Goal: Information Seeking & Learning: Learn about a topic

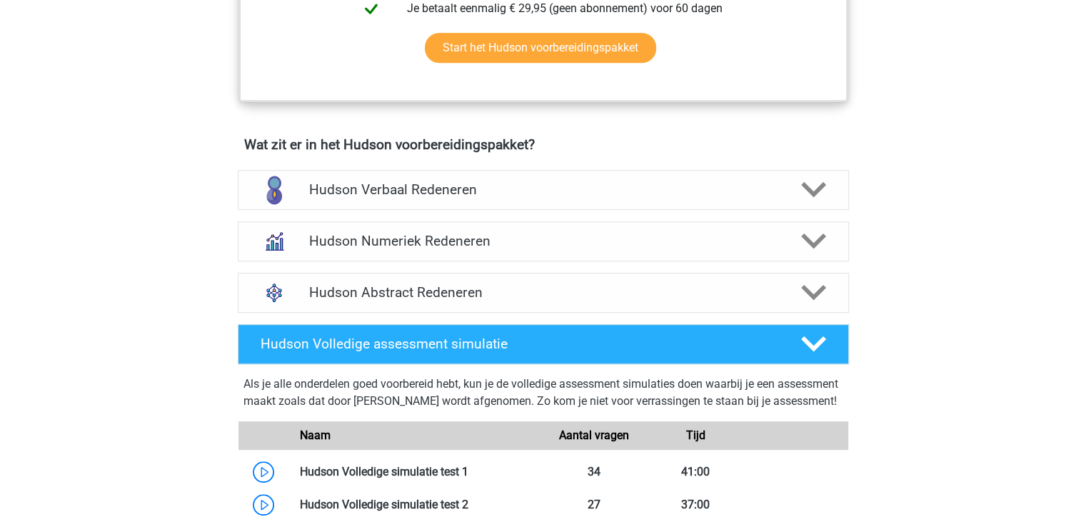
scroll to position [796, 0]
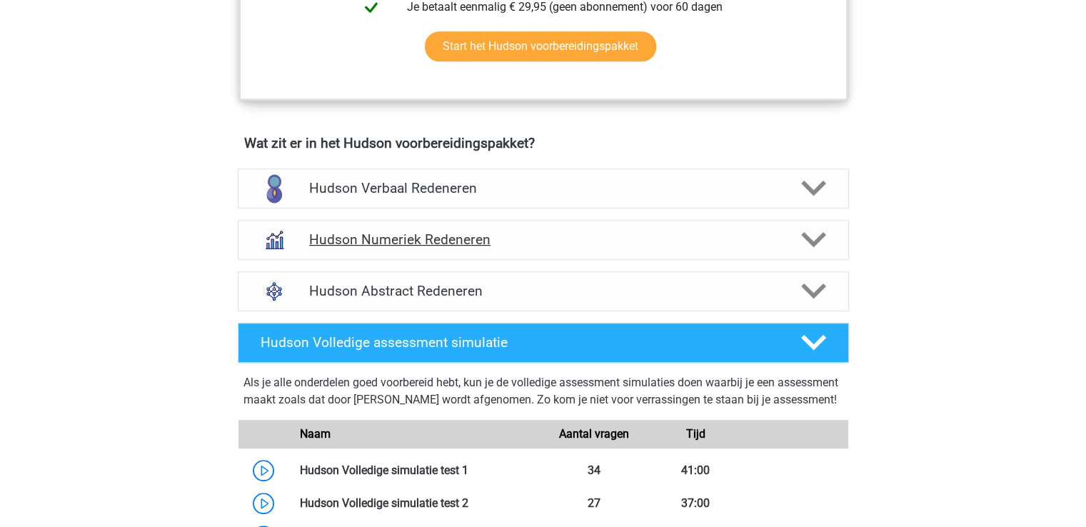
click at [500, 232] on h4 "Hudson Numeriek Redeneren" at bounding box center [543, 239] width 468 height 16
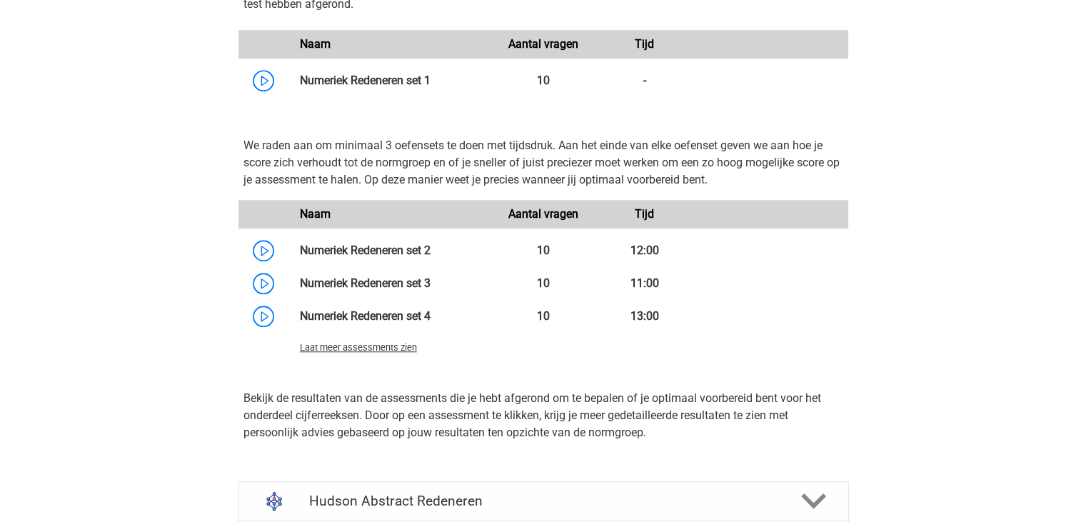
scroll to position [1171, 0]
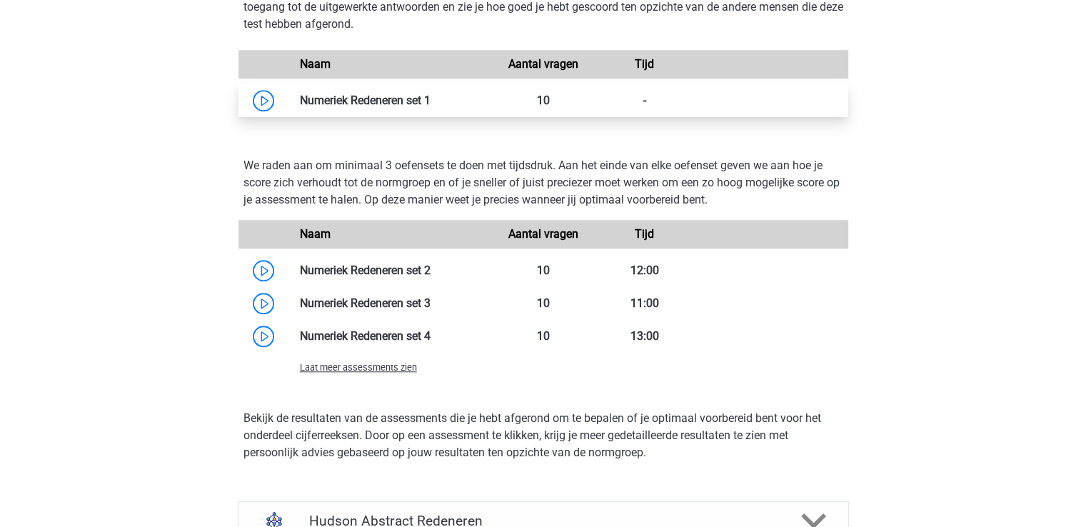
click at [431, 94] on link at bounding box center [431, 101] width 0 height 14
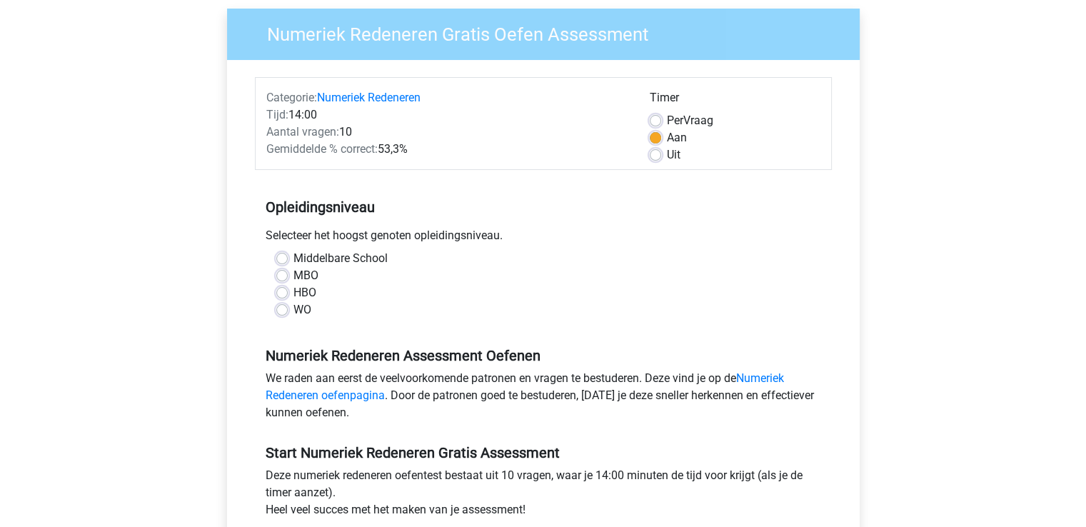
scroll to position [117, 0]
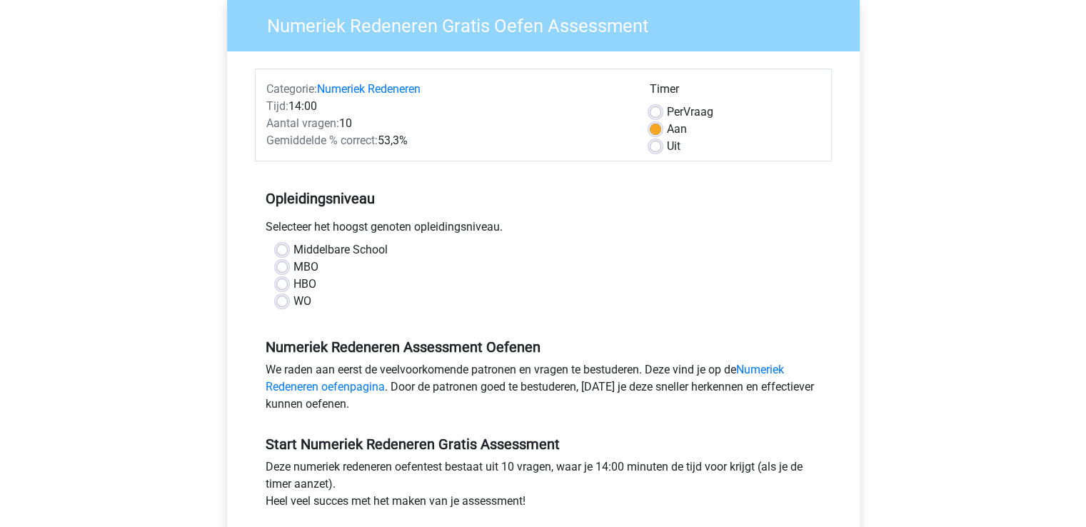
click at [313, 271] on label "MBO" at bounding box center [306, 267] width 25 height 17
click at [288, 271] on input "MBO" at bounding box center [281, 266] width 11 height 14
radio input "true"
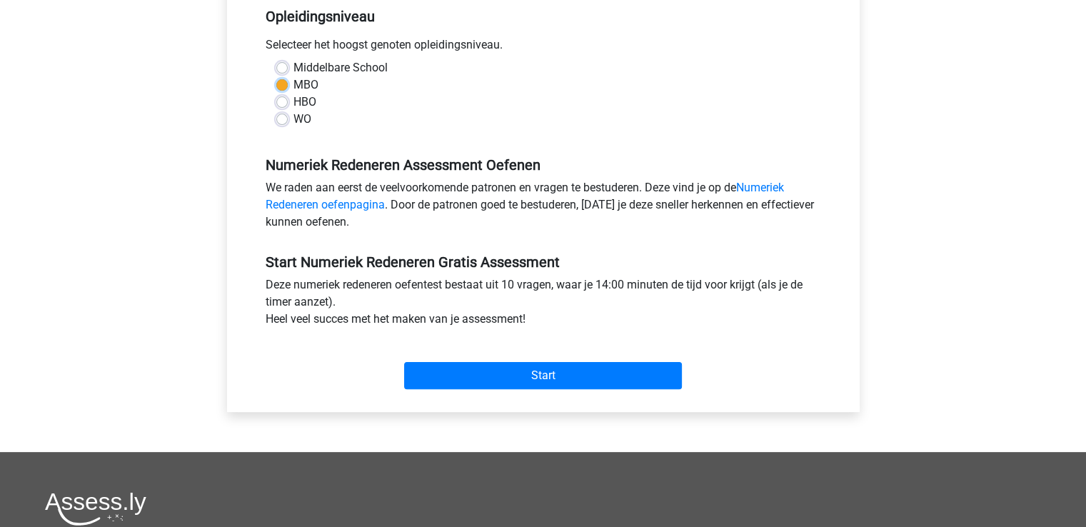
scroll to position [300, 0]
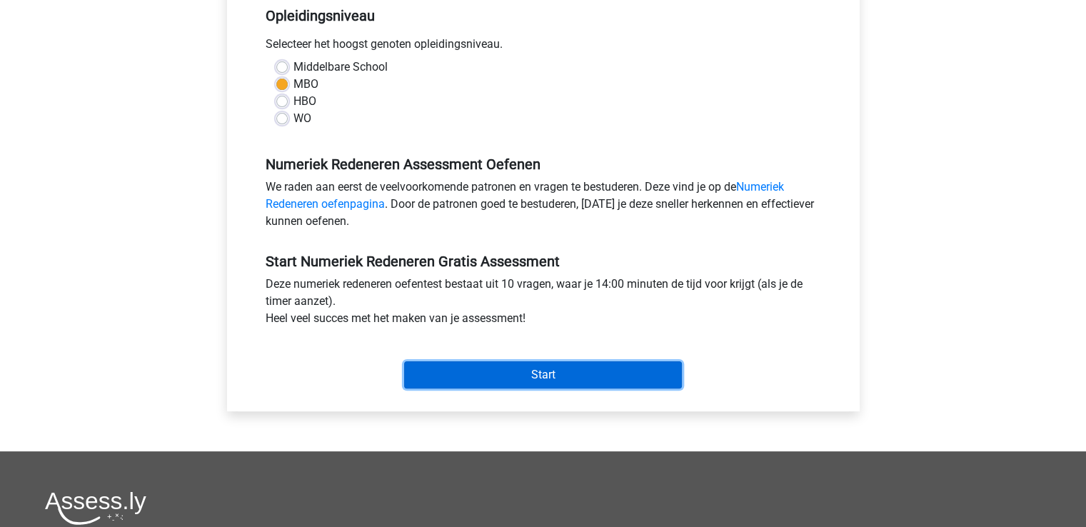
click at [475, 374] on input "Start" at bounding box center [543, 374] width 278 height 27
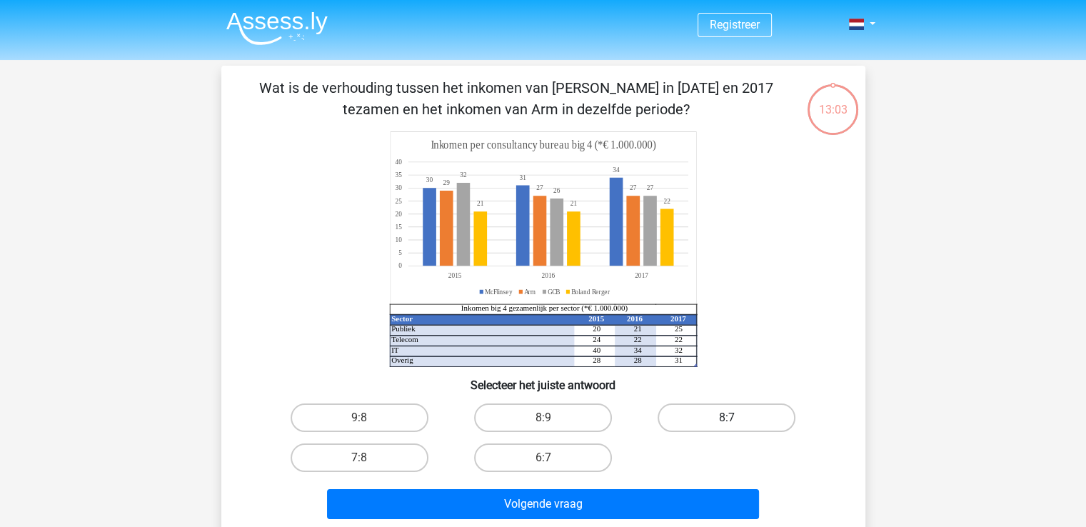
click at [721, 408] on label "8:7" at bounding box center [727, 418] width 138 height 29
click at [727, 418] on input "8:7" at bounding box center [731, 422] width 9 height 9
radio input "true"
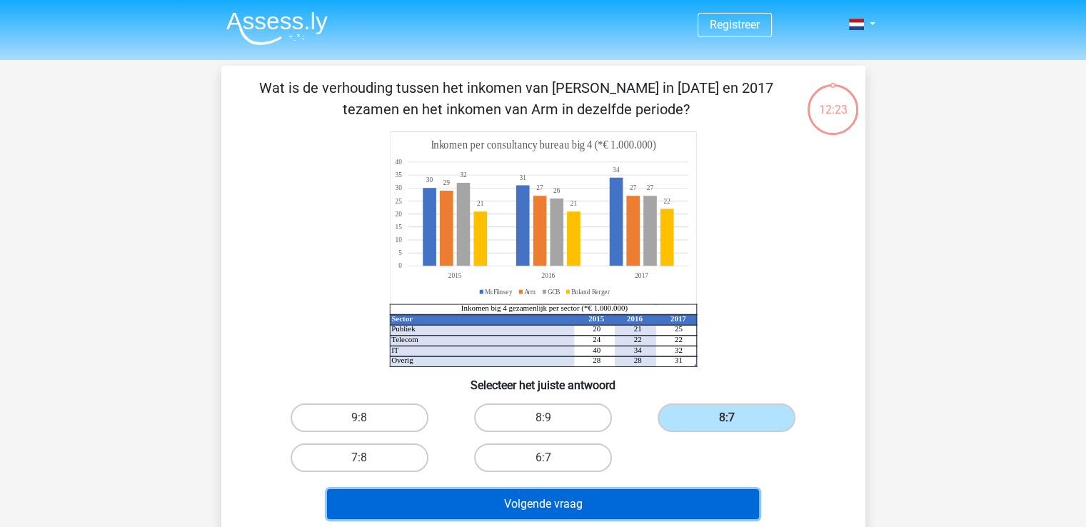
click at [531, 500] on button "Volgende vraag" at bounding box center [543, 504] width 432 height 30
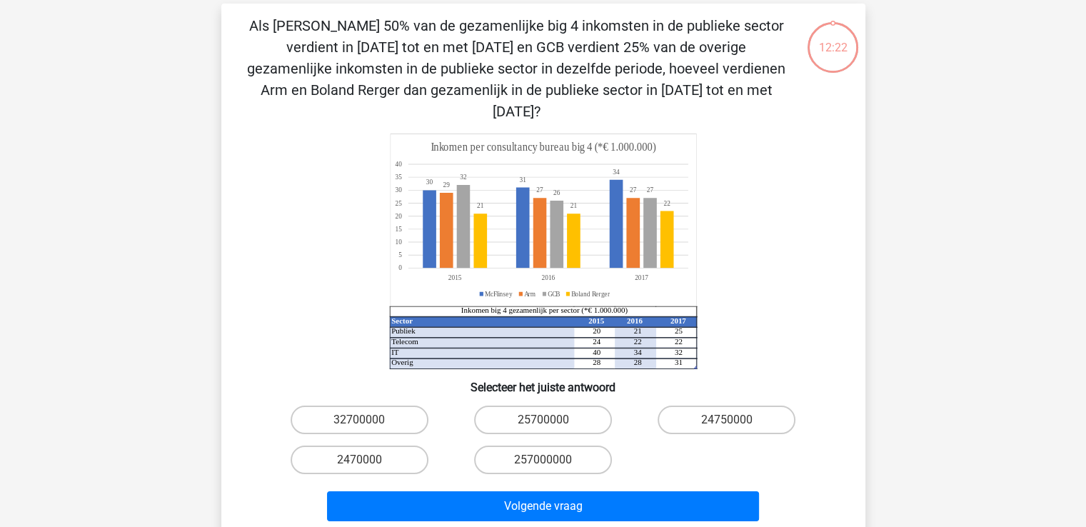
scroll to position [66, 0]
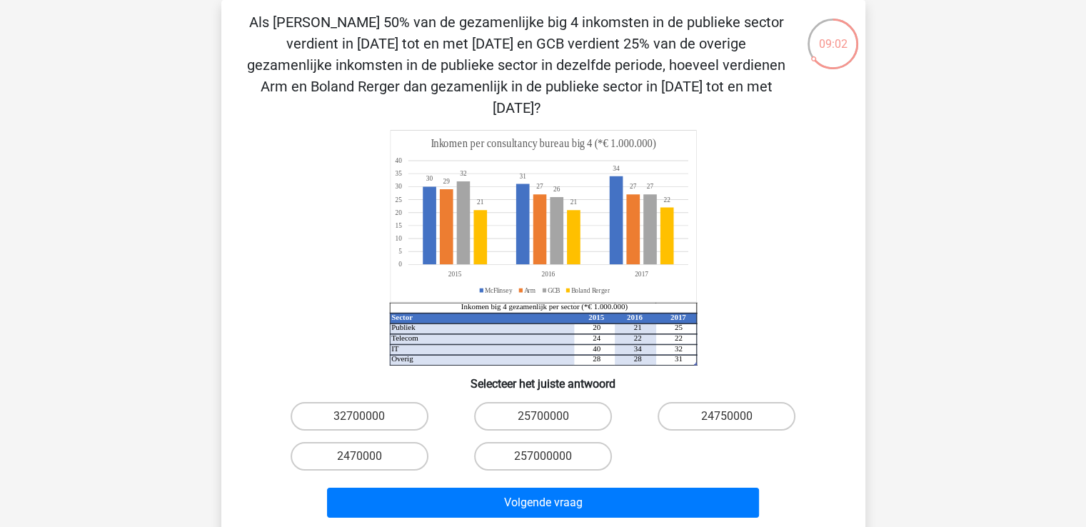
click at [559, 181] on icon at bounding box center [556, 222] width 200 height 83
click at [1080, 239] on div "Registreer Nederlands English" at bounding box center [543, 440] width 1086 height 1012
click at [706, 402] on label "24750000" at bounding box center [727, 416] width 138 height 29
click at [727, 416] on input "24750000" at bounding box center [731, 420] width 9 height 9
radio input "true"
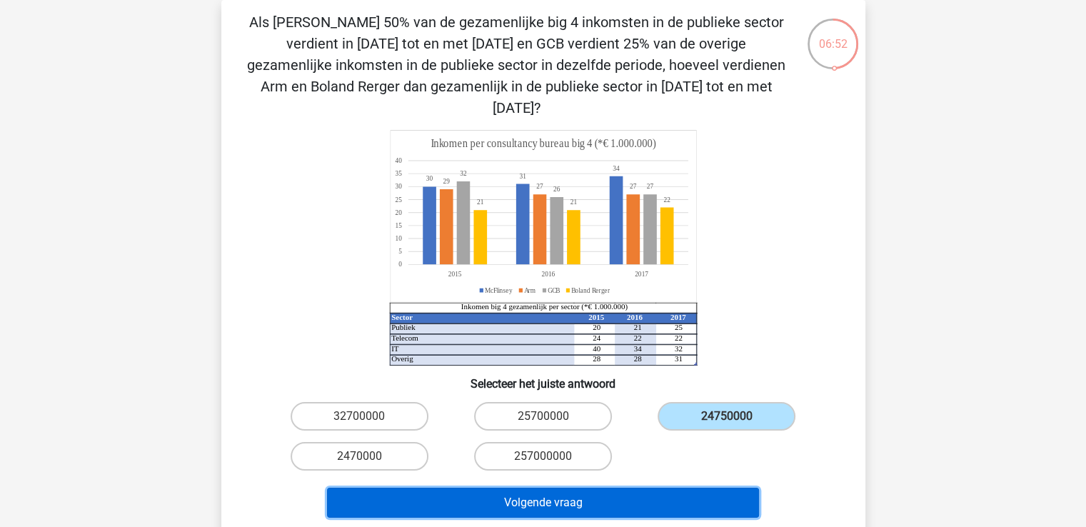
click at [628, 488] on button "Volgende vraag" at bounding box center [543, 503] width 432 height 30
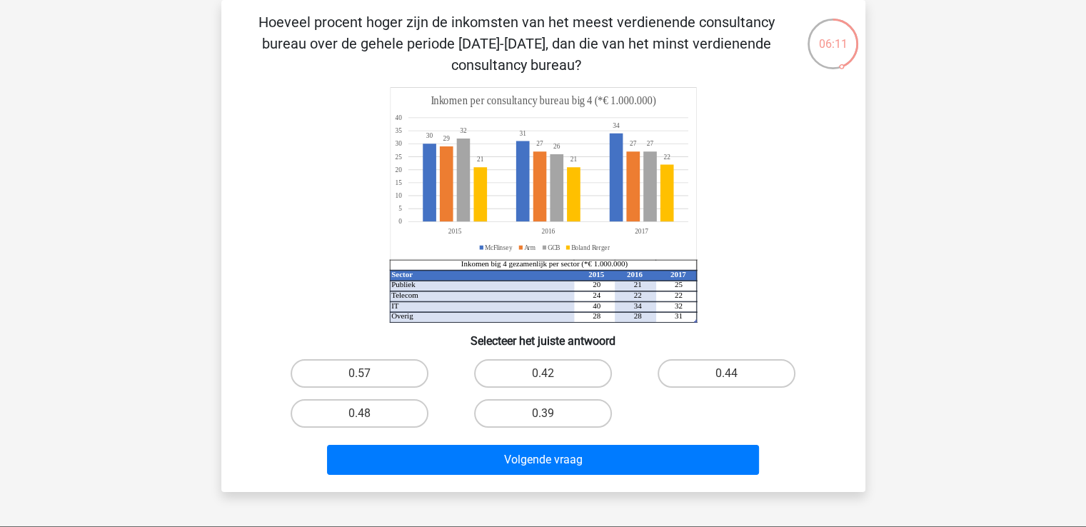
click at [359, 415] on input "0.48" at bounding box center [363, 418] width 9 height 9
radio input "true"
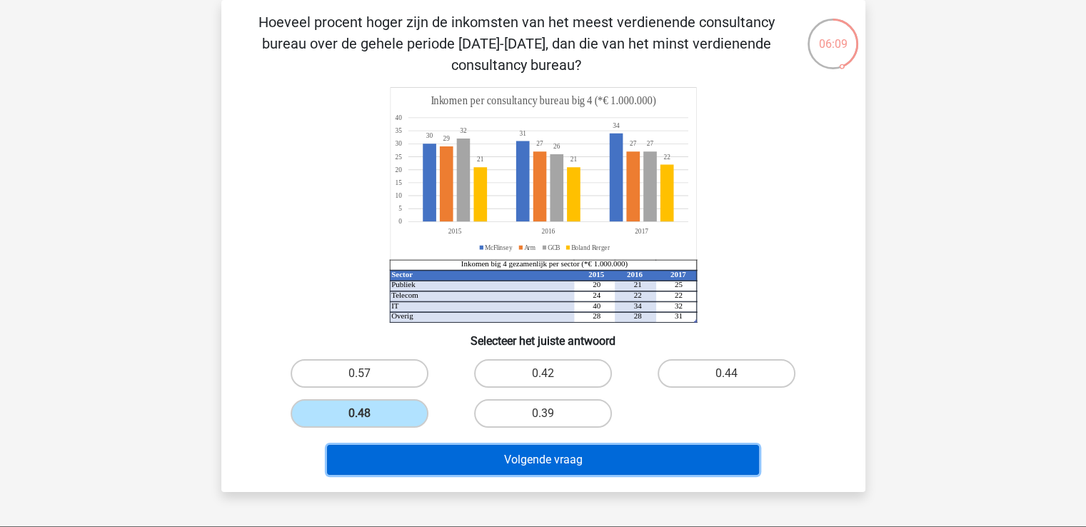
click at [495, 457] on button "Volgende vraag" at bounding box center [543, 460] width 432 height 30
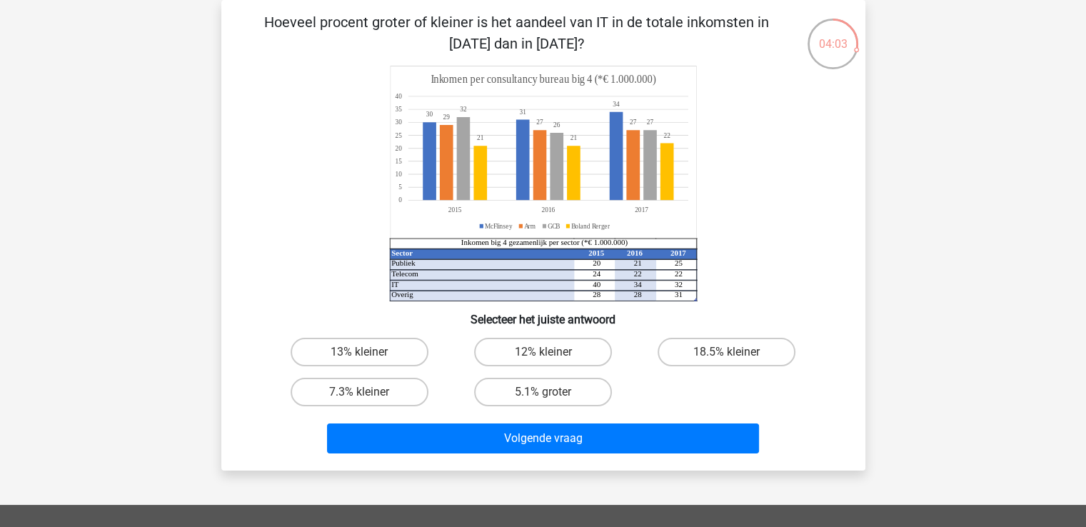
click at [1033, 159] on div "Registreer Nederlands English" at bounding box center [543, 408] width 1086 height 948
click at [708, 346] on label "18.5% kleiner" at bounding box center [727, 352] width 138 height 29
click at [727, 352] on input "18.5% kleiner" at bounding box center [731, 356] width 9 height 9
radio input "true"
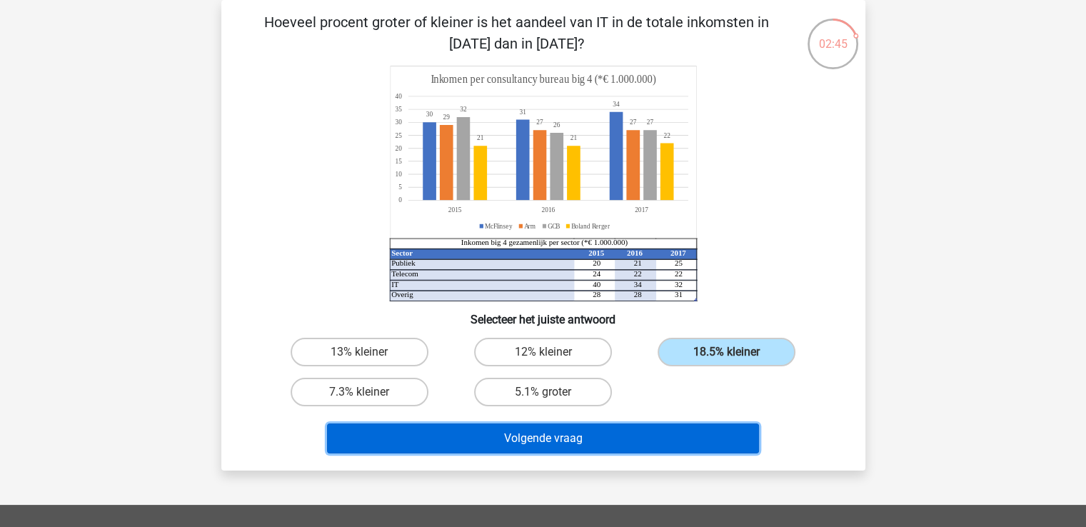
click at [625, 439] on button "Volgende vraag" at bounding box center [543, 439] width 432 height 30
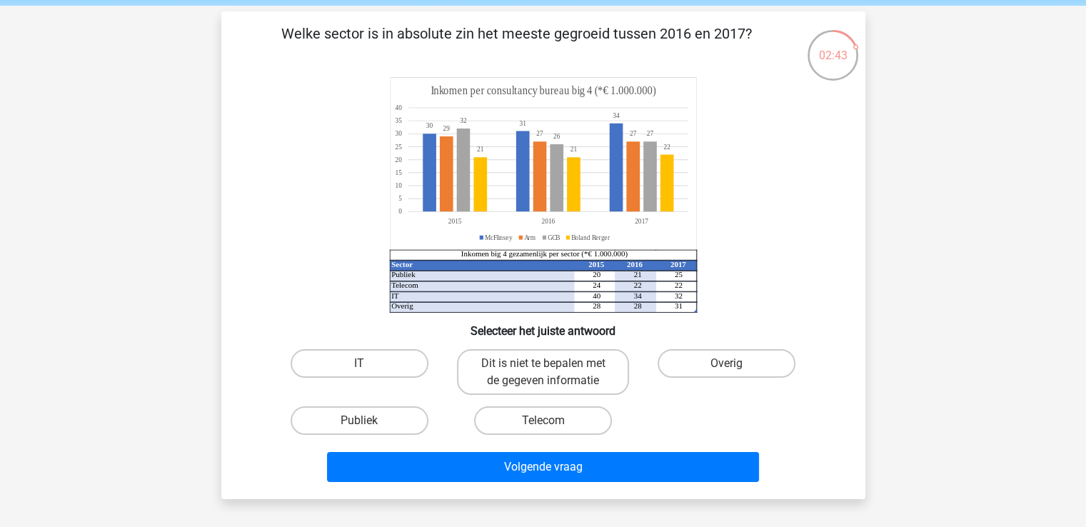
scroll to position [54, 0]
click at [352, 412] on label "Publiek" at bounding box center [360, 421] width 138 height 29
click at [359, 421] on input "Publiek" at bounding box center [363, 425] width 9 height 9
radio input "true"
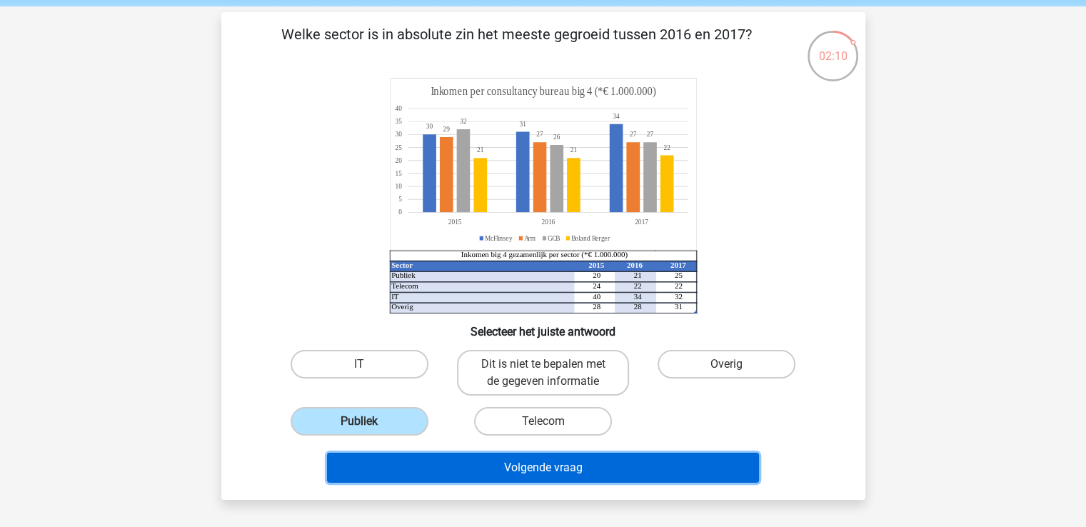
click at [462, 454] on button "Volgende vraag" at bounding box center [543, 468] width 432 height 30
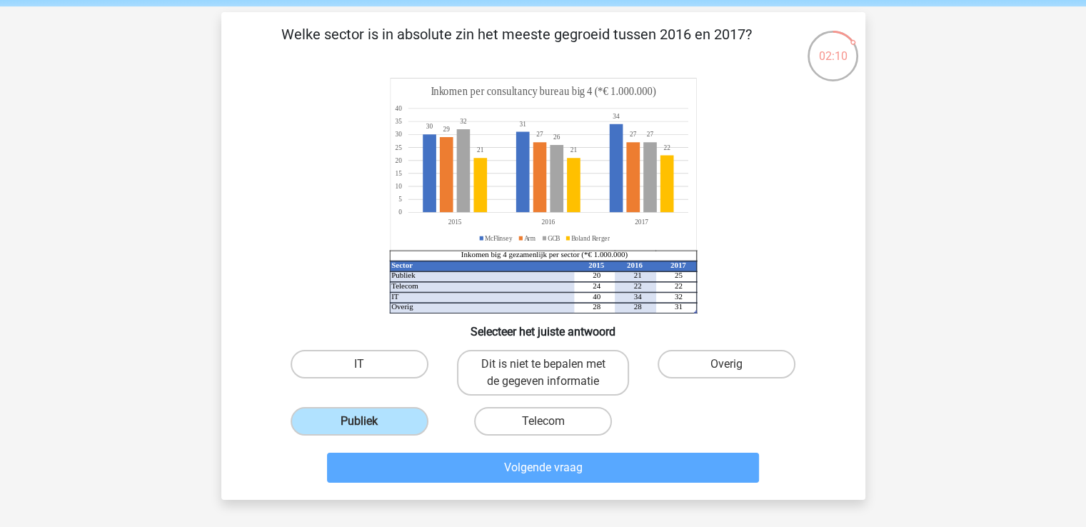
scroll to position [66, 0]
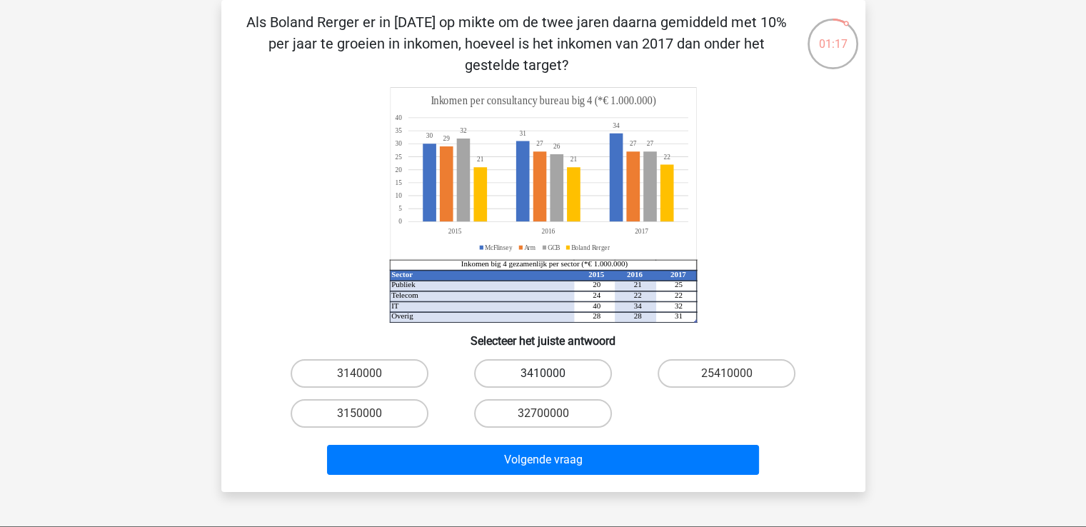
click at [520, 375] on label "3410000" at bounding box center [543, 373] width 138 height 29
click at [543, 375] on input "3410000" at bounding box center [547, 378] width 9 height 9
radio input "true"
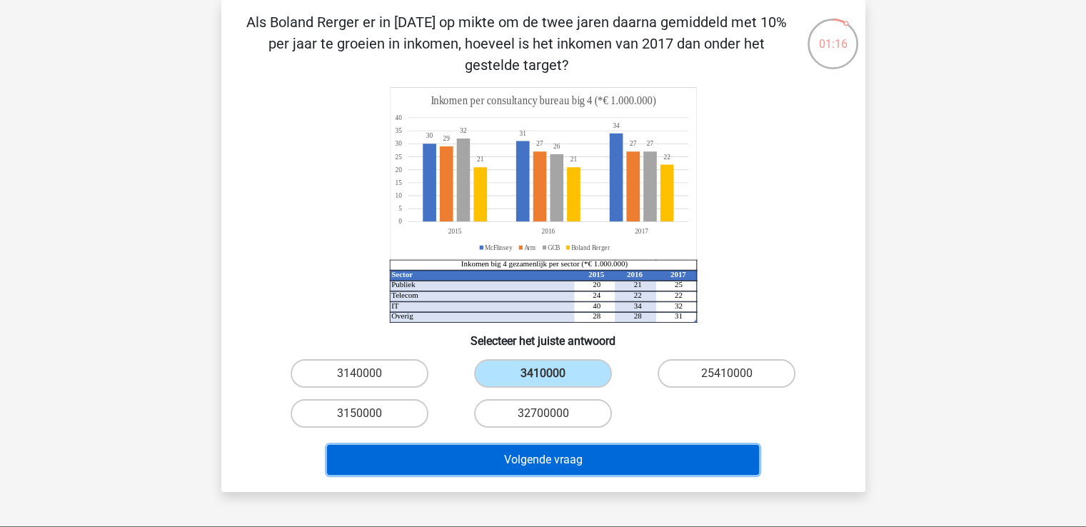
click at [566, 466] on button "Volgende vraag" at bounding box center [543, 460] width 432 height 30
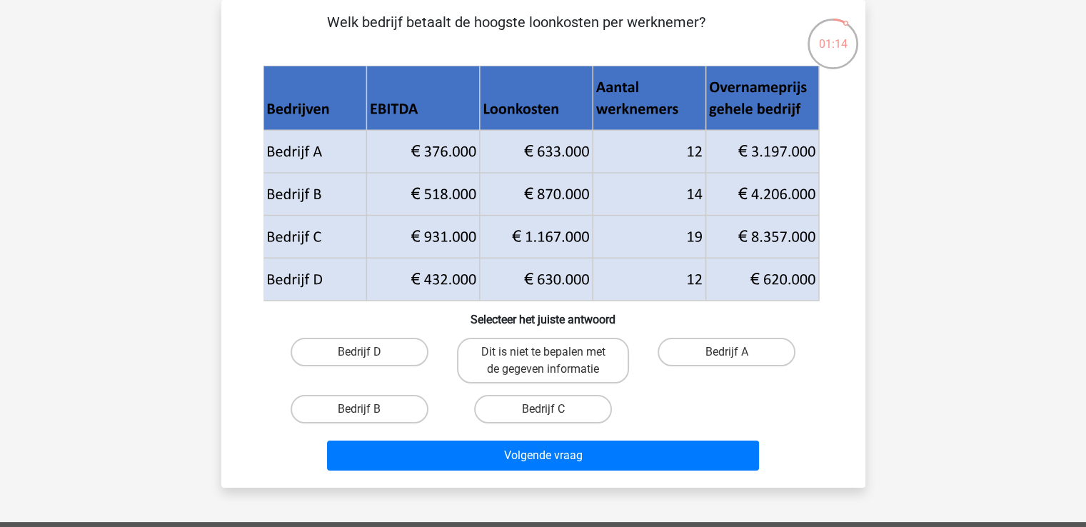
scroll to position [31, 0]
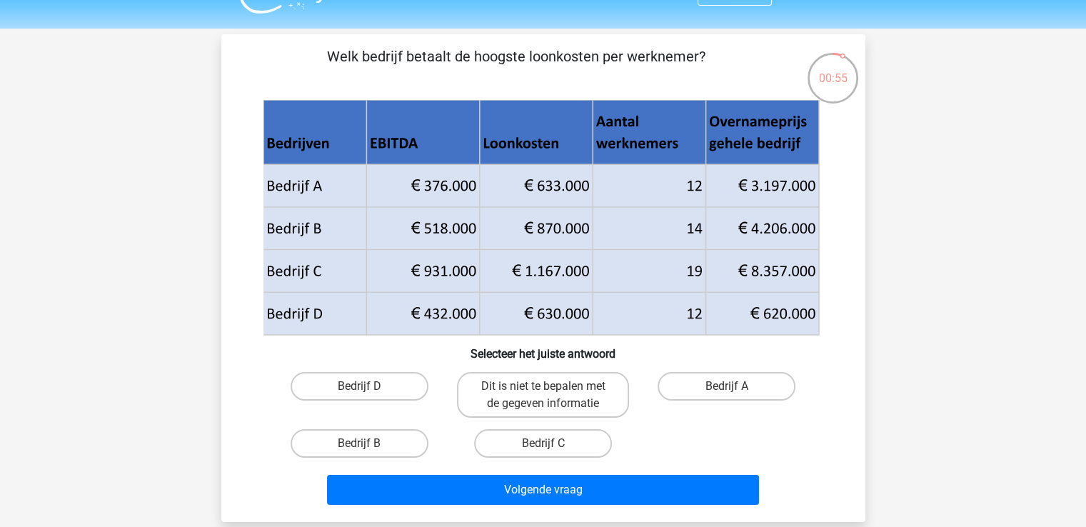
click at [566, 271] on icon at bounding box center [541, 219] width 548 height 206
click at [526, 444] on label "Bedrijf C" at bounding box center [543, 443] width 138 height 29
click at [543, 444] on input "Bedrijf C" at bounding box center [547, 448] width 9 height 9
radio input "true"
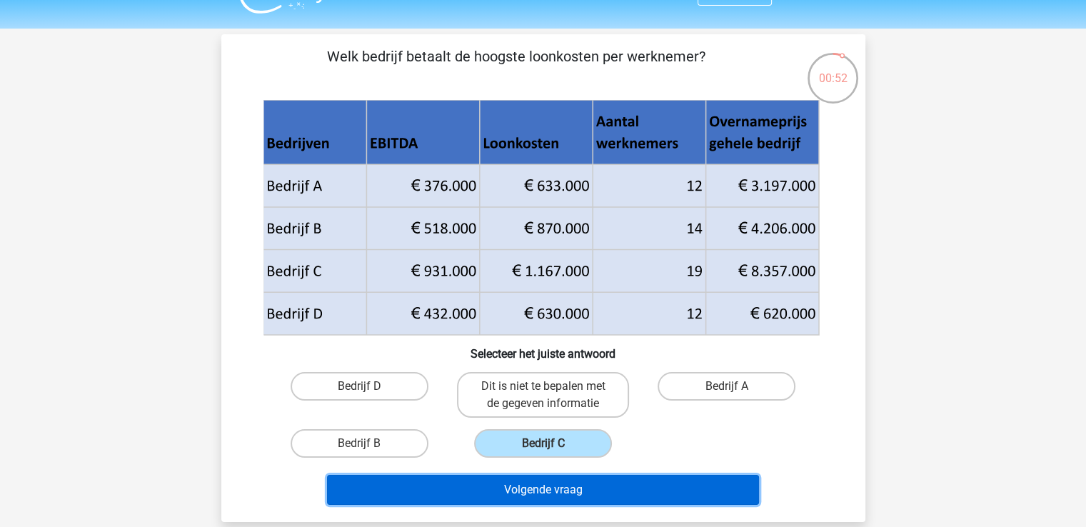
click at [543, 496] on button "Volgende vraag" at bounding box center [543, 490] width 432 height 30
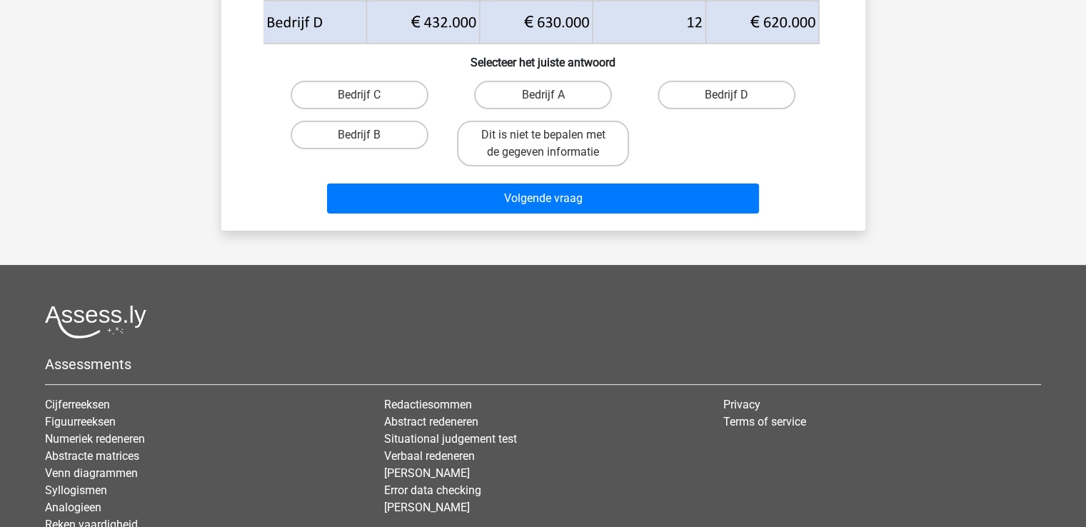
scroll to position [0, 0]
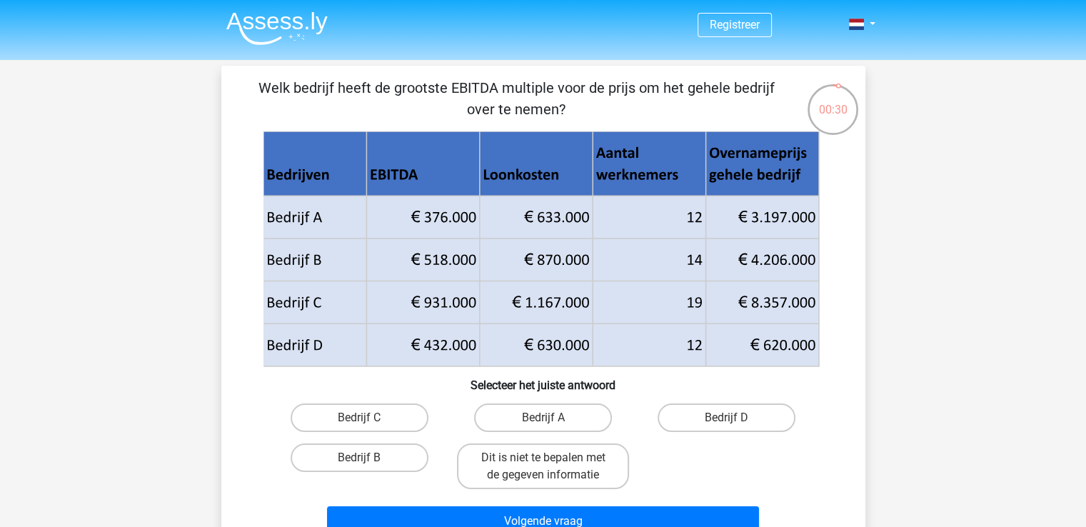
click at [828, 286] on icon at bounding box center [544, 249] width 576 height 236
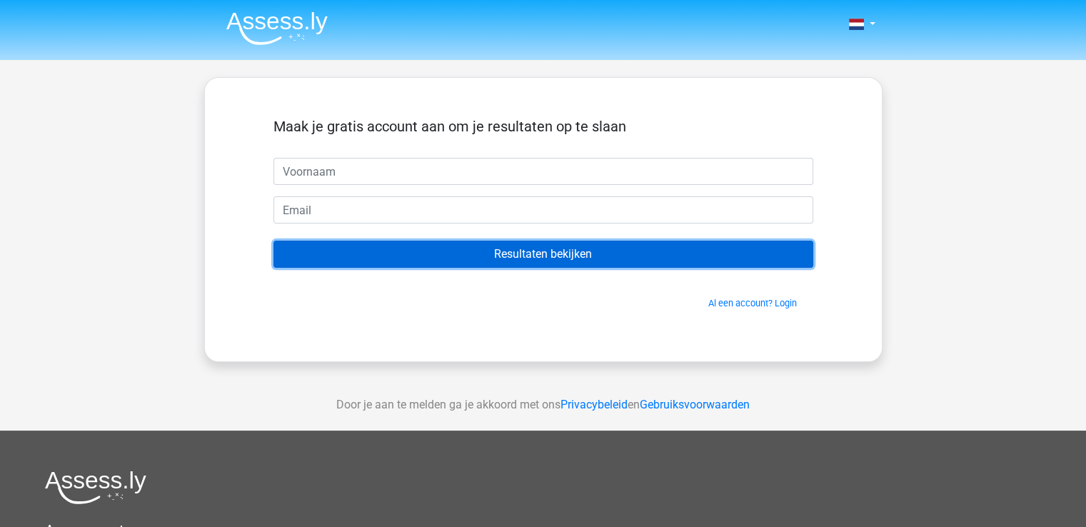
click at [620, 255] on input "Resultaten bekijken" at bounding box center [544, 254] width 540 height 27
